Goal: Transaction & Acquisition: Purchase product/service

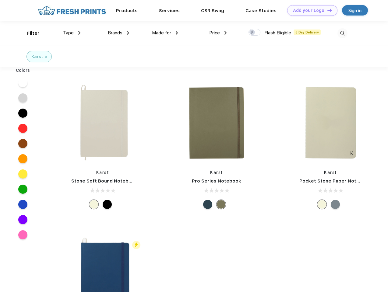
click at [310, 10] on link "Add your Logo Design Tool" at bounding box center [312, 10] width 50 height 11
click at [0, 0] on div "Design Tool" at bounding box center [0, 0] width 0 height 0
click at [327, 10] on link "Add your Logo Design Tool" at bounding box center [312, 10] width 50 height 11
click at [29, 33] on div "Filter" at bounding box center [33, 33] width 12 height 7
click at [72, 33] on span "Type" at bounding box center [68, 32] width 11 height 5
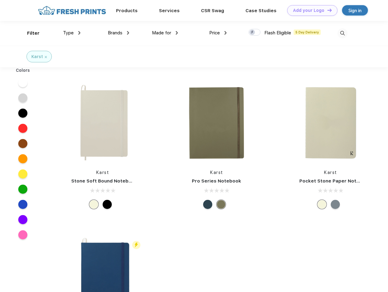
click at [119, 33] on span "Brands" at bounding box center [115, 32] width 15 height 5
click at [165, 33] on span "Made for" at bounding box center [161, 32] width 19 height 5
click at [218, 33] on span "Price" at bounding box center [214, 32] width 11 height 5
click at [255, 33] on div at bounding box center [255, 32] width 12 height 7
click at [253, 33] on input "checkbox" at bounding box center [251, 31] width 4 height 4
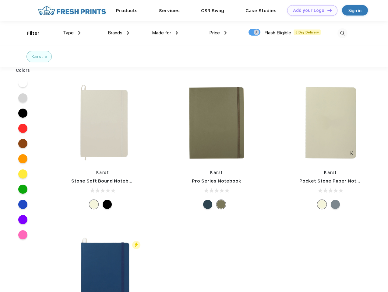
click at [342, 33] on img at bounding box center [343, 33] width 10 height 10
